Goal: Task Accomplishment & Management: Use online tool/utility

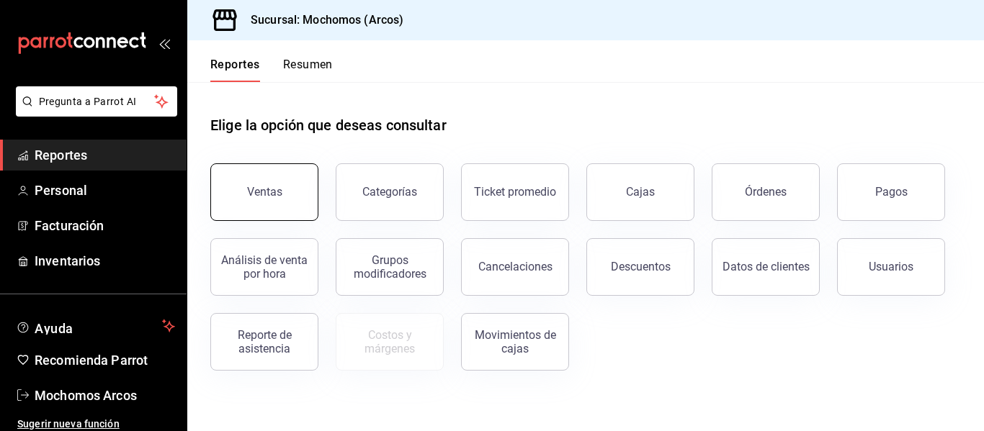
click at [270, 200] on button "Ventas" at bounding box center [264, 192] width 108 height 58
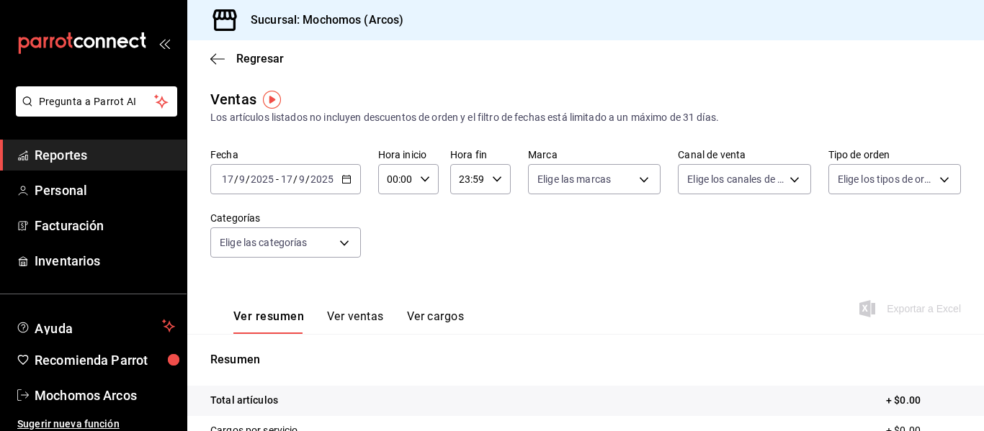
click at [349, 179] on \(Stroke\) "button" at bounding box center [346, 180] width 9 height 8
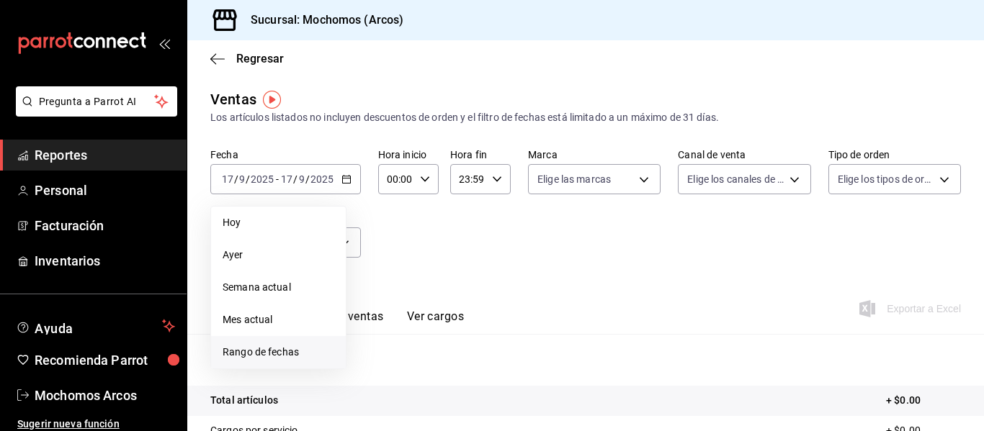
click at [275, 349] on span "Rango de fechas" at bounding box center [279, 352] width 112 height 15
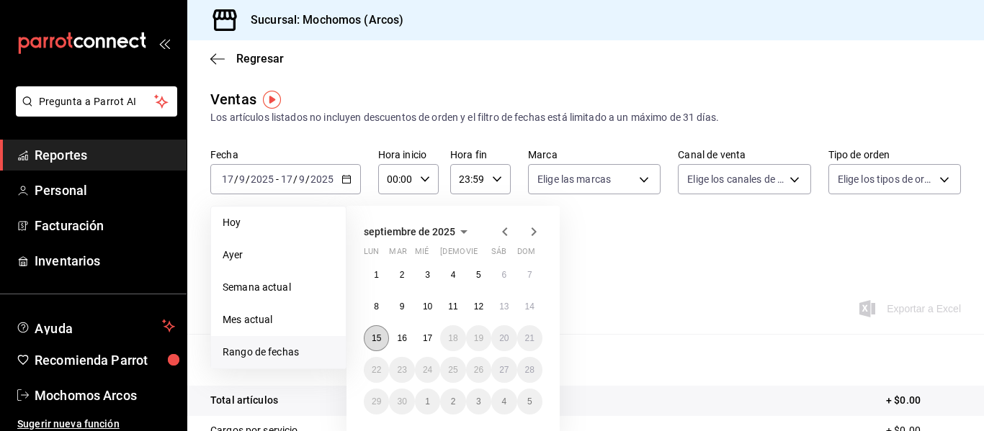
click at [379, 340] on abbr "15" at bounding box center [376, 338] width 9 height 10
click at [428, 335] on abbr "17" at bounding box center [427, 338] width 9 height 10
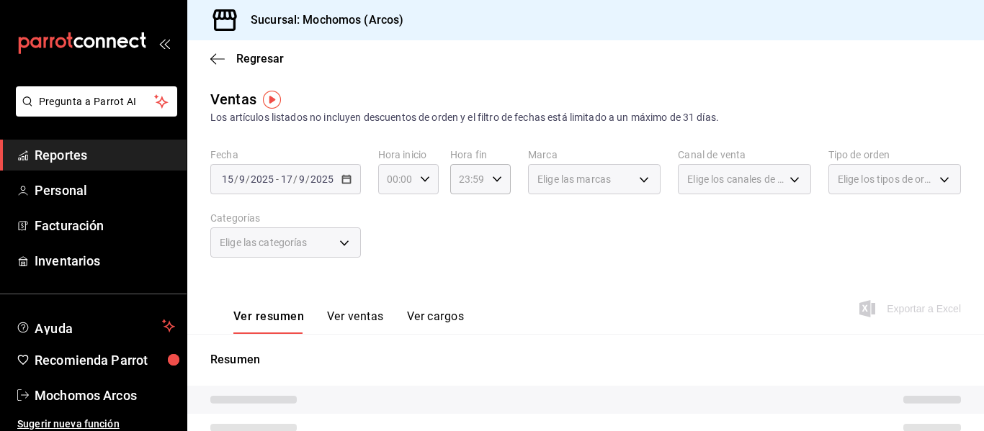
click at [423, 181] on \(Stroke\) "button" at bounding box center [425, 178] width 9 height 5
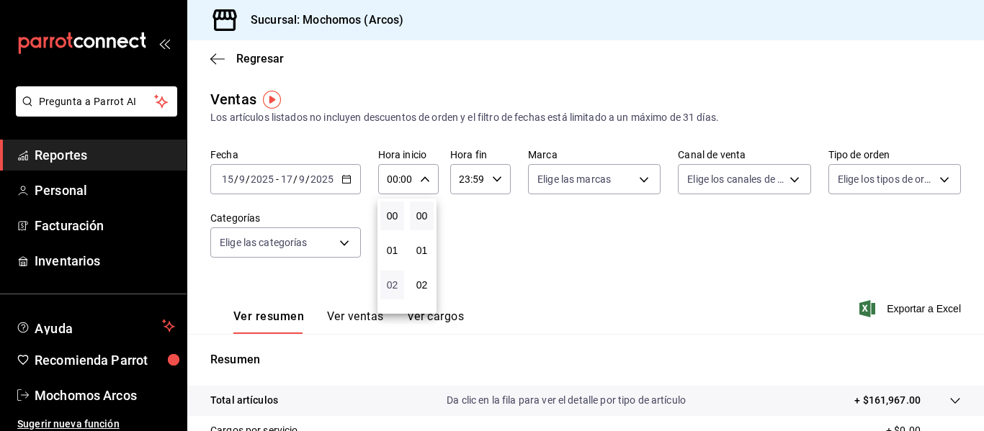
click at [391, 279] on span "02" at bounding box center [392, 285] width 6 height 12
type input "02:00"
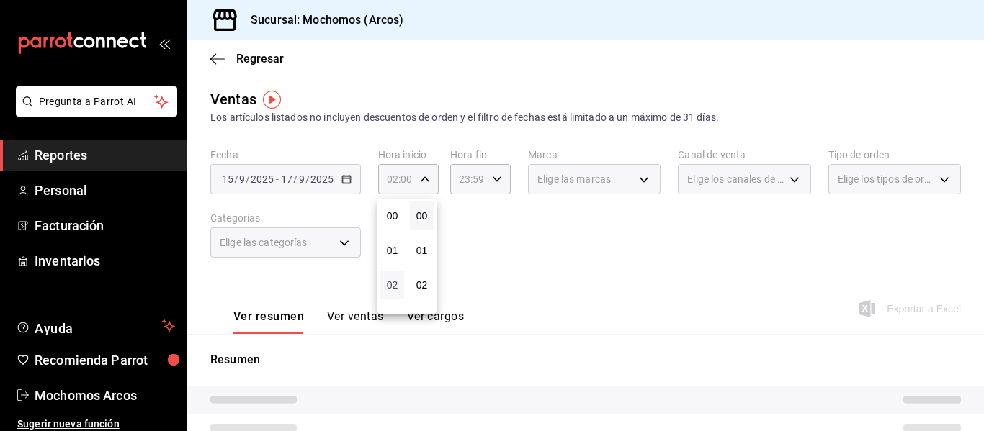
click at [391, 279] on span "02" at bounding box center [392, 285] width 6 height 12
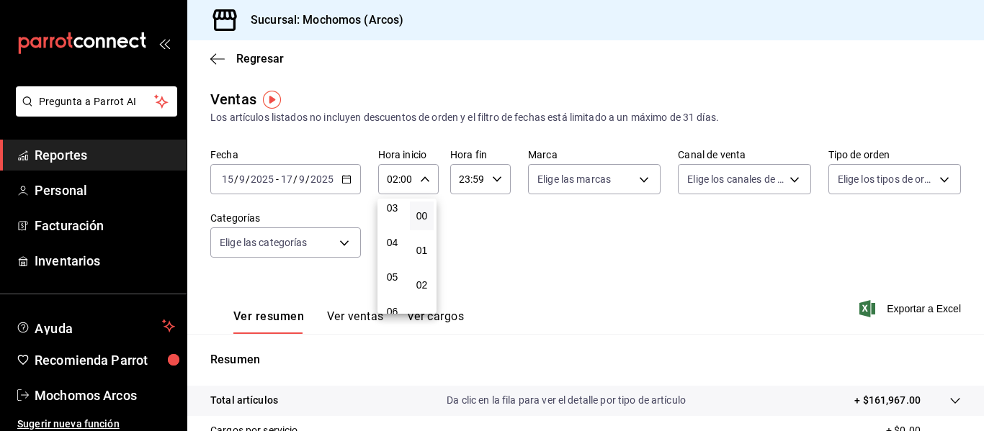
scroll to position [115, 0]
click at [392, 270] on span "05" at bounding box center [392, 274] width 6 height 12
type input "05:00"
click at [496, 176] on div at bounding box center [492, 215] width 984 height 431
click at [493, 177] on \(Stroke\) "button" at bounding box center [497, 178] width 9 height 5
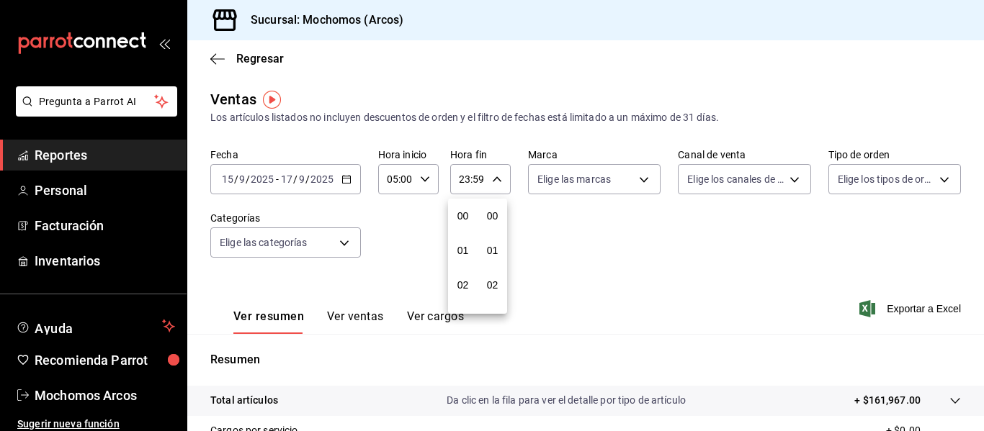
scroll to position [1959, 0]
click at [461, 265] on span "22" at bounding box center [462, 262] width 6 height 12
click at [461, 249] on span "05" at bounding box center [462, 251] width 6 height 12
click at [490, 220] on button "57" at bounding box center [492, 227] width 24 height 29
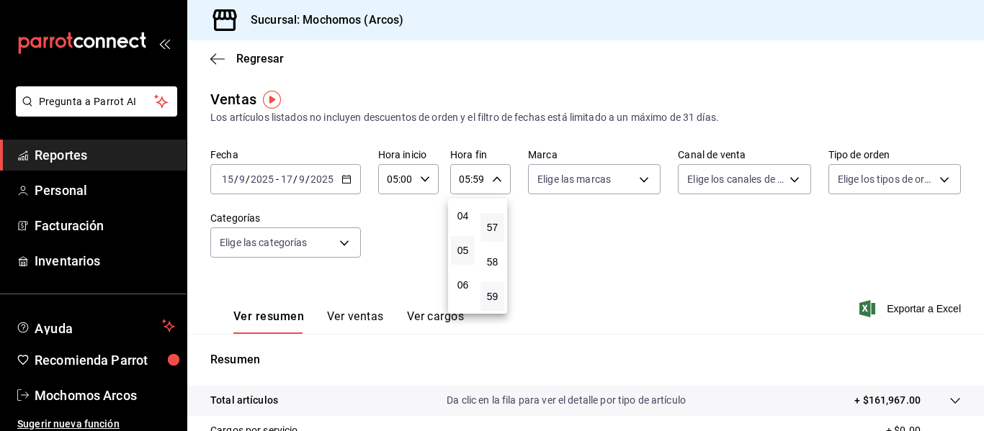
type input "05:57"
click at [490, 212] on span "00" at bounding box center [492, 216] width 6 height 12
type input "05:00"
click at [573, 239] on div at bounding box center [492, 215] width 984 height 431
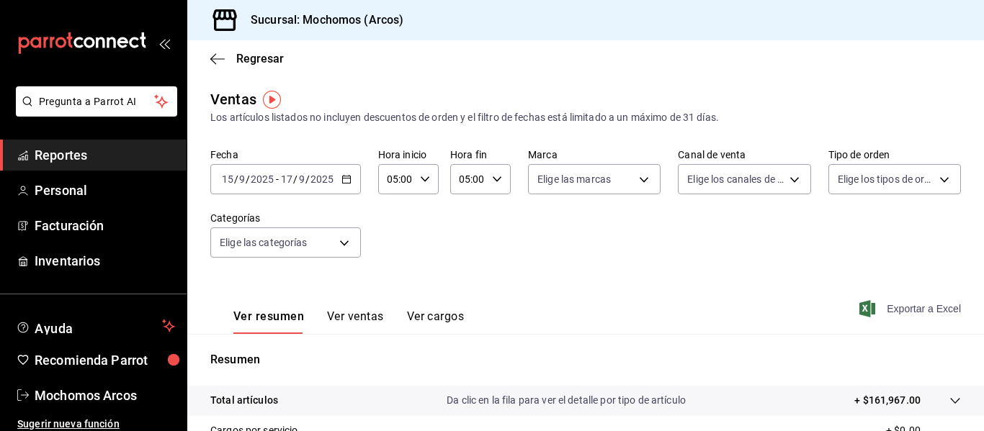
click at [935, 307] on span "Exportar a Excel" at bounding box center [911, 308] width 99 height 17
